Goal: Information Seeking & Learning: Learn about a topic

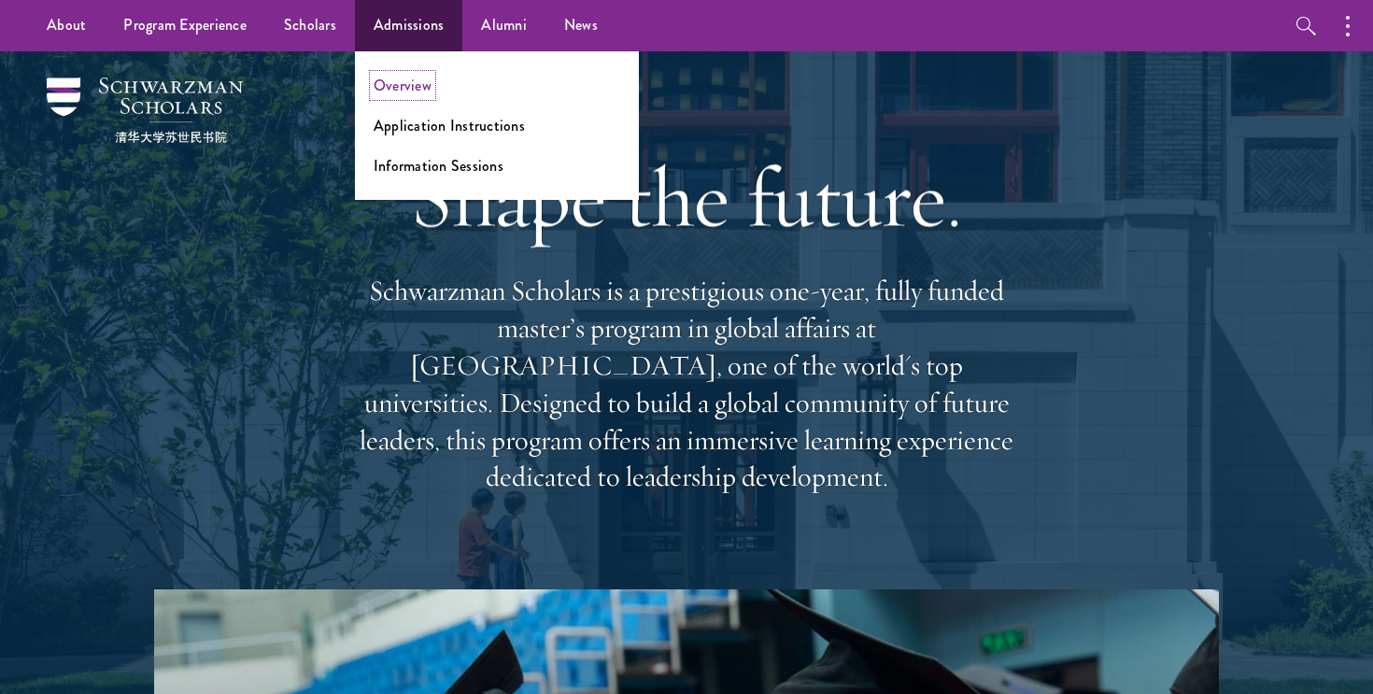
click at [400, 75] on link "Overview" at bounding box center [403, 85] width 58 height 21
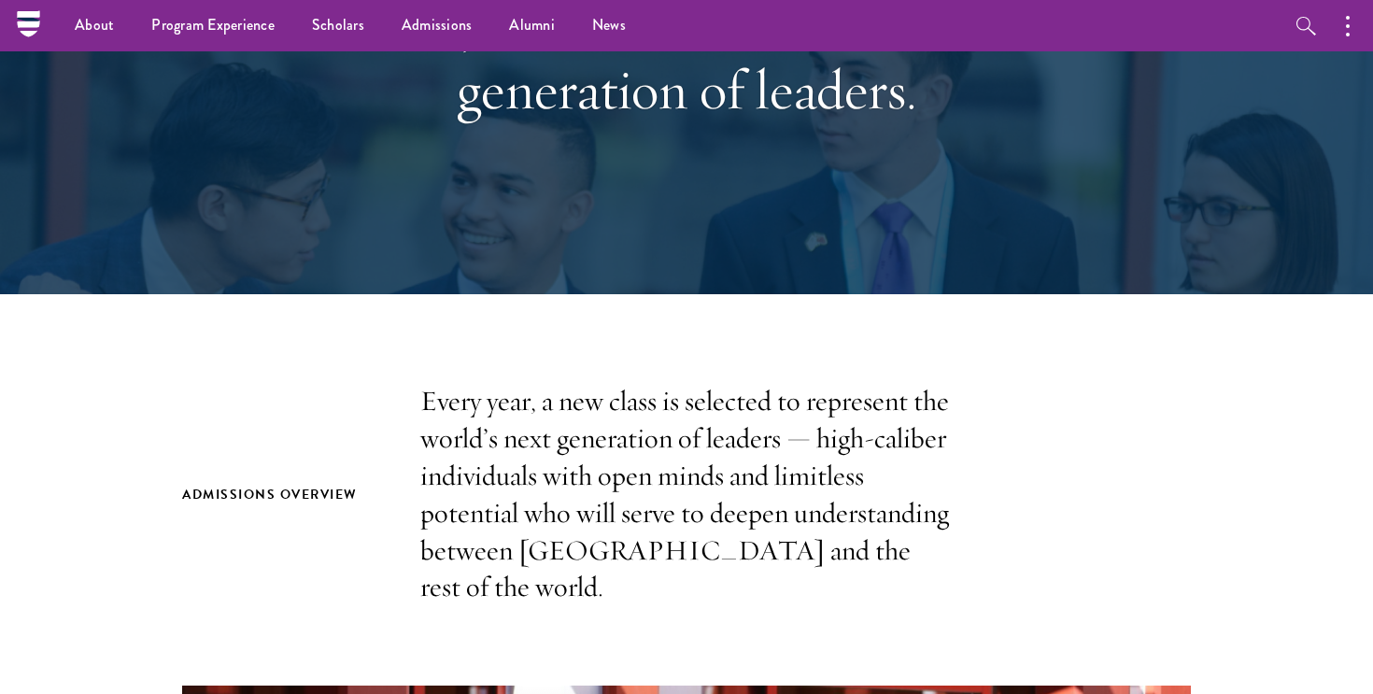
scroll to position [65, 0]
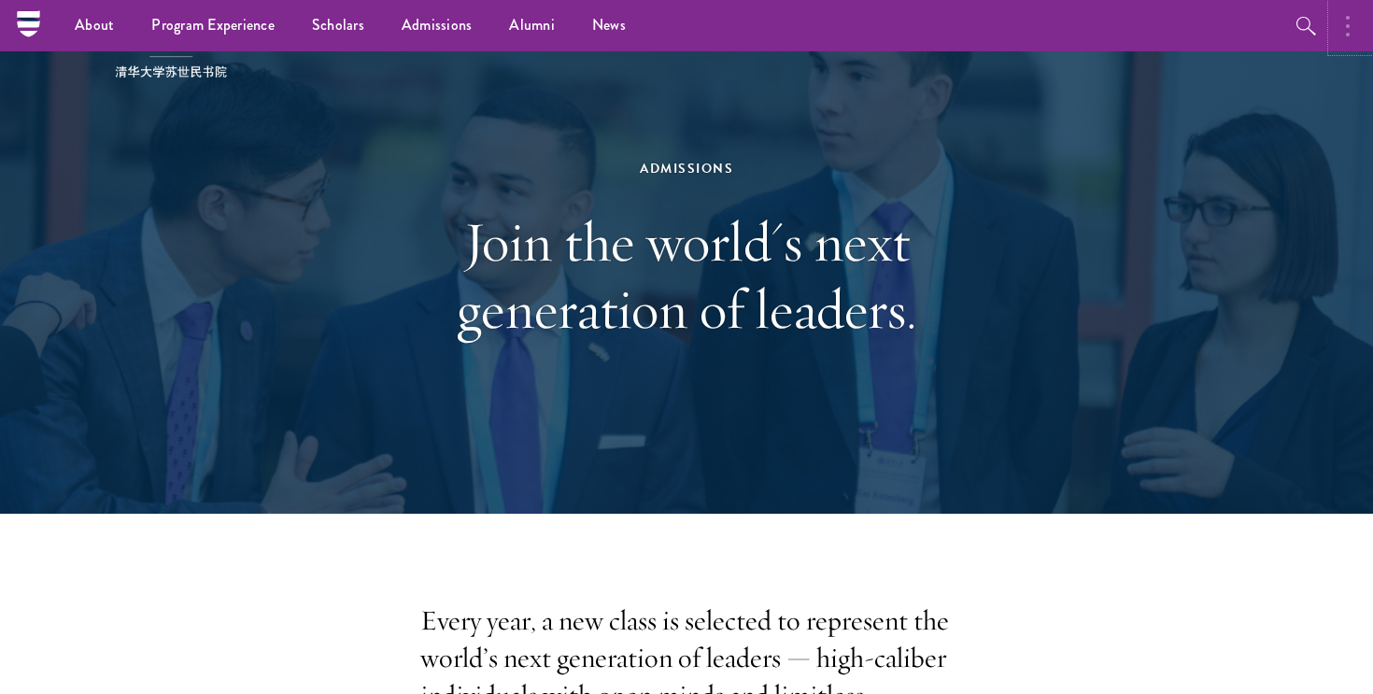
click at [1343, 27] on button "button" at bounding box center [1352, 25] width 41 height 51
click at [690, 59] on div "Admissions Join the world's next generation of leaders." at bounding box center [686, 250] width 1186 height 528
